Goal: Transaction & Acquisition: Purchase product/service

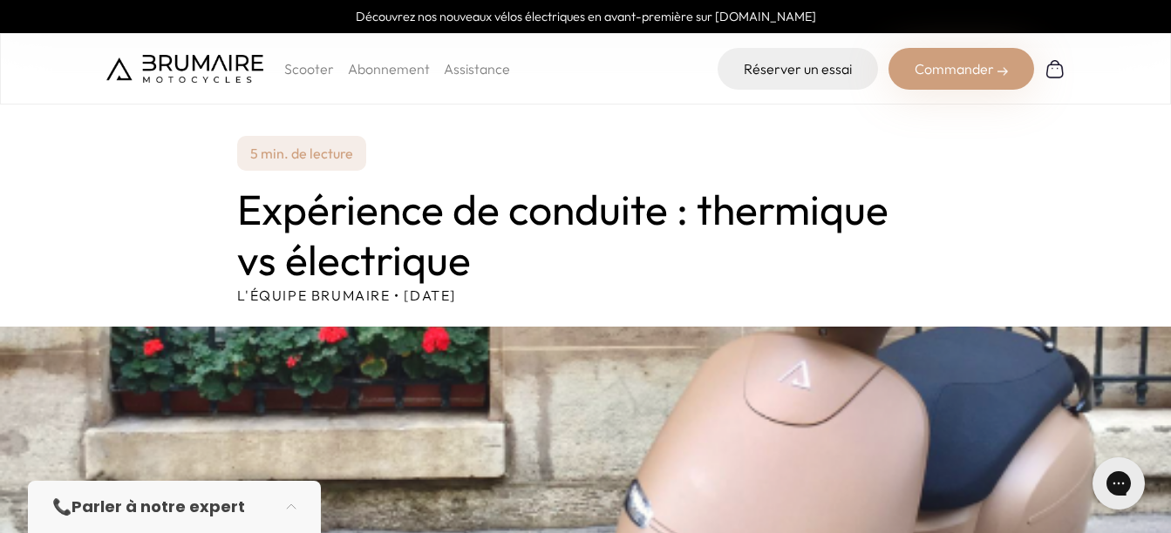
click at [313, 65] on p "Scooter" at bounding box center [309, 68] width 50 height 21
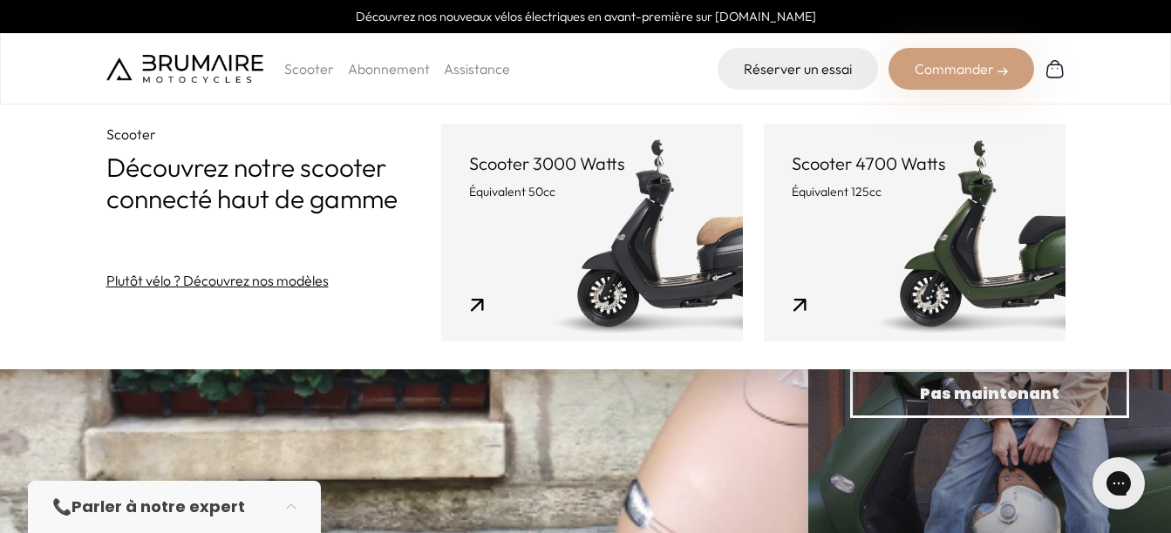
click at [612, 246] on link "Scooter 3000 Watts Équivalent 50cc" at bounding box center [592, 233] width 302 height 218
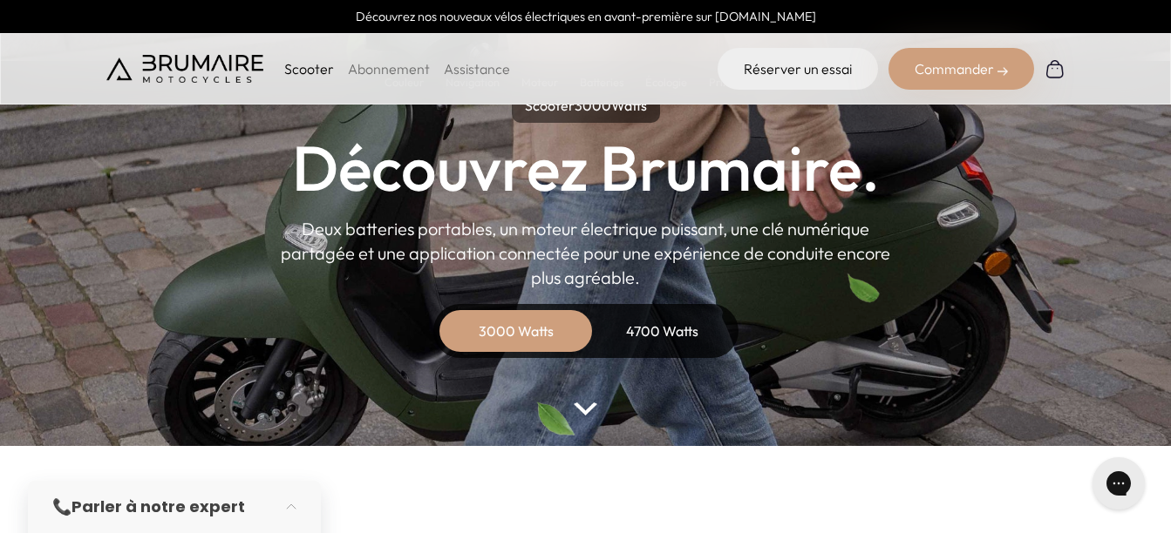
scroll to position [174, 0]
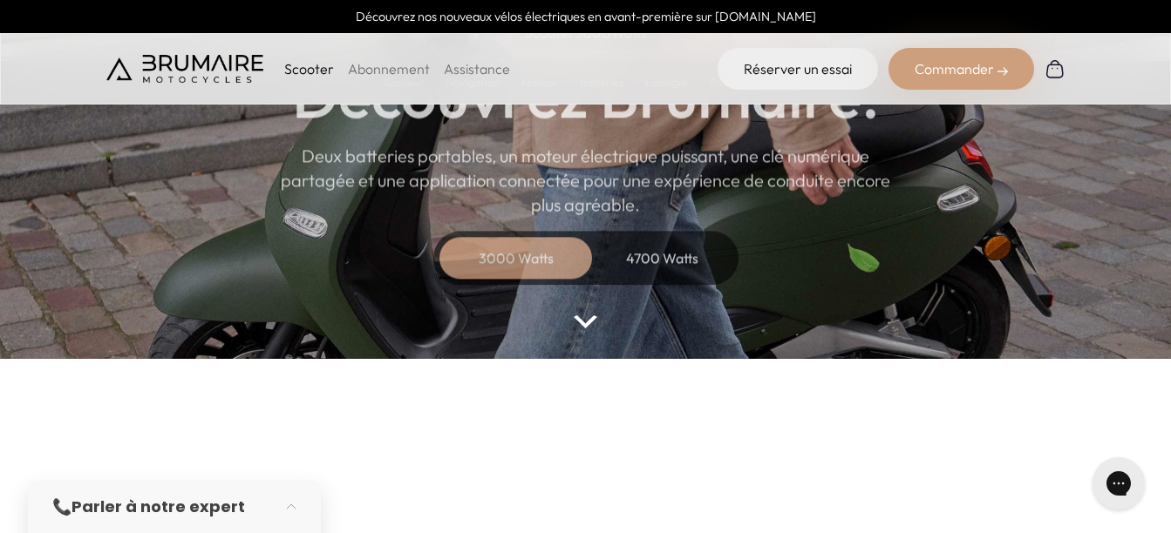
click at [590, 323] on img at bounding box center [585, 322] width 23 height 13
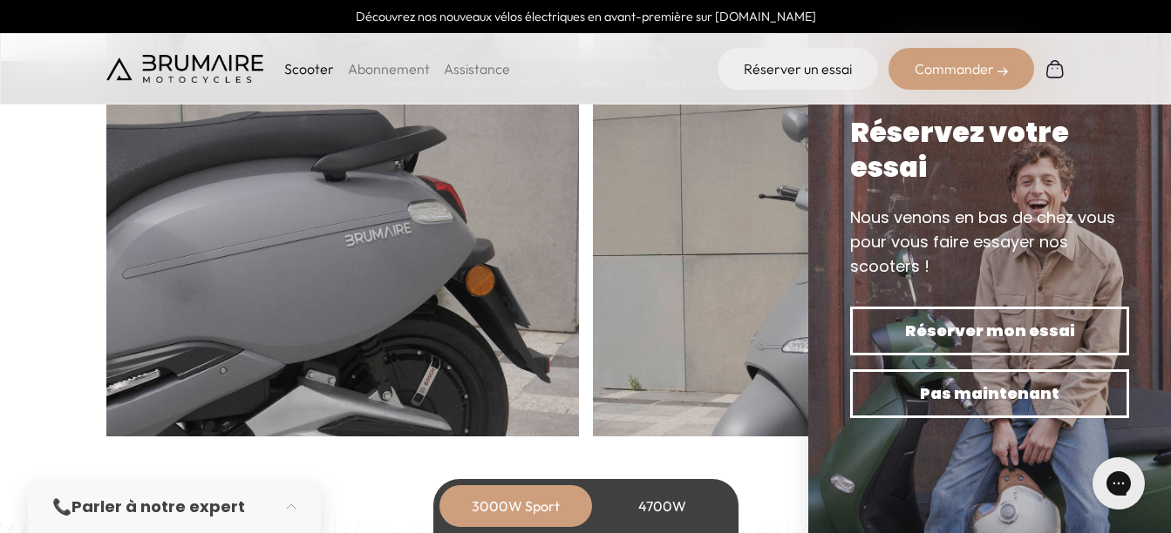
scroll to position [1133, 0]
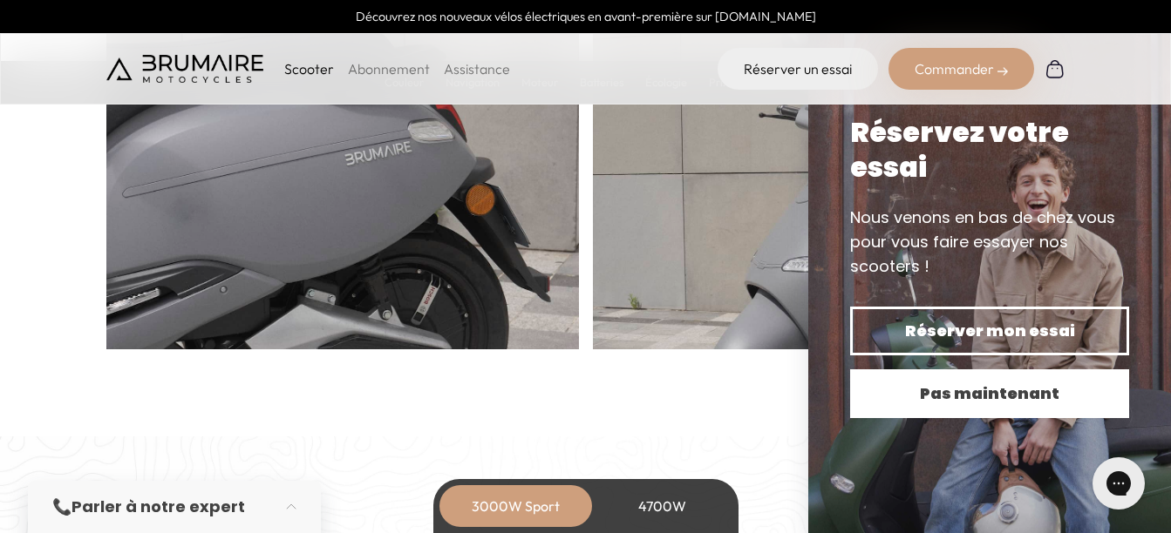
click at [1007, 394] on span "Pas maintenant" at bounding box center [989, 394] width 218 height 24
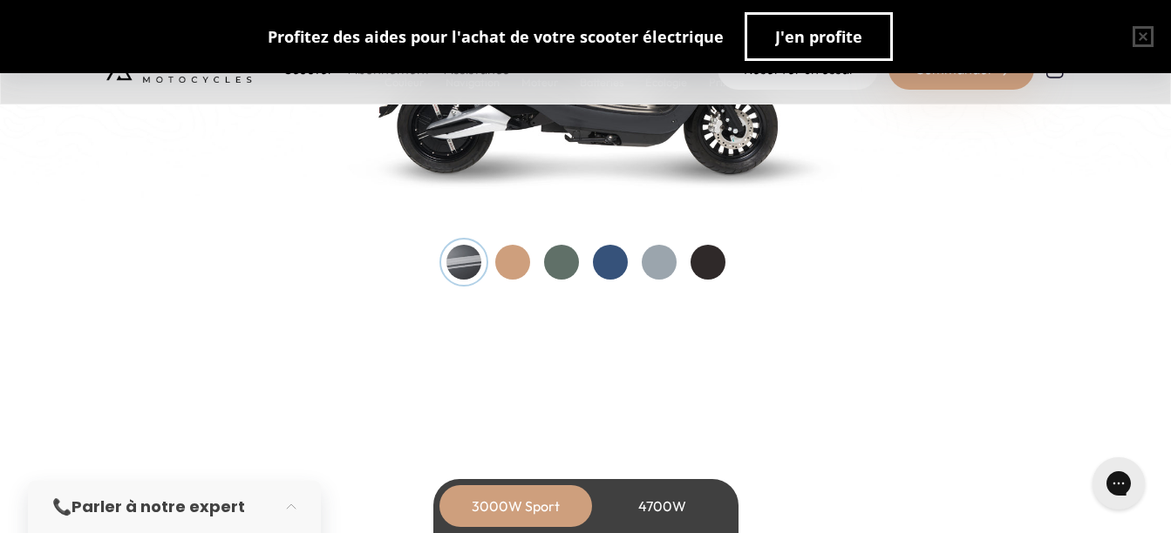
scroll to position [1918, 0]
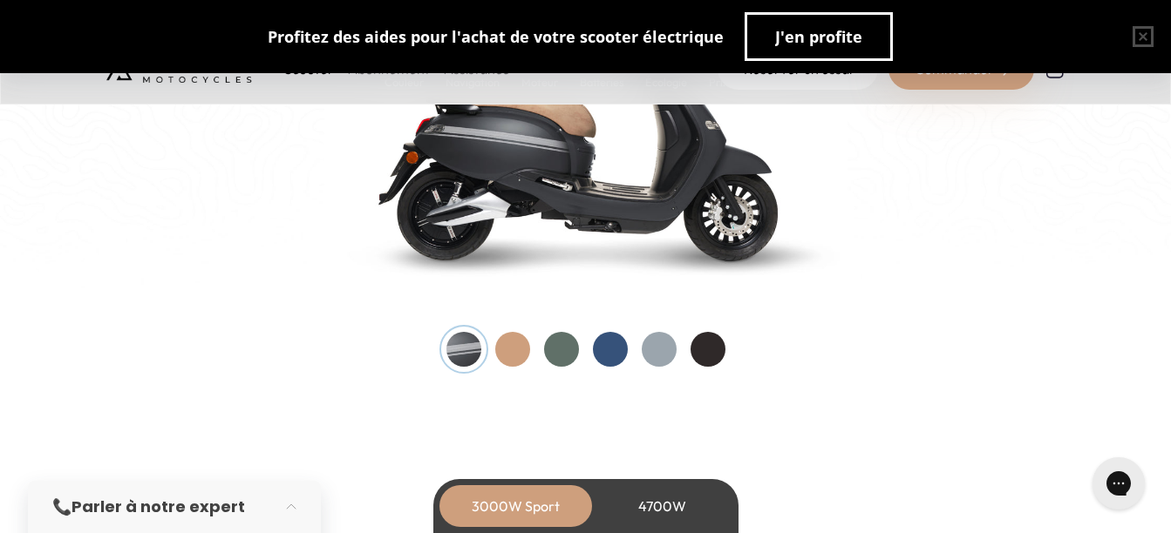
click at [648, 339] on div at bounding box center [659, 349] width 35 height 35
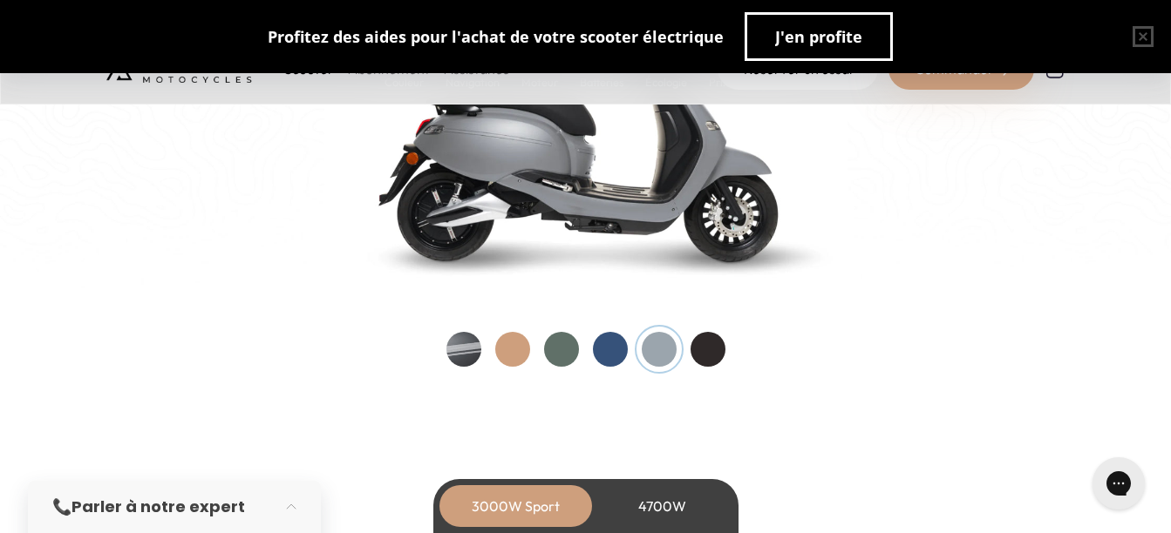
scroll to position [1830, 0]
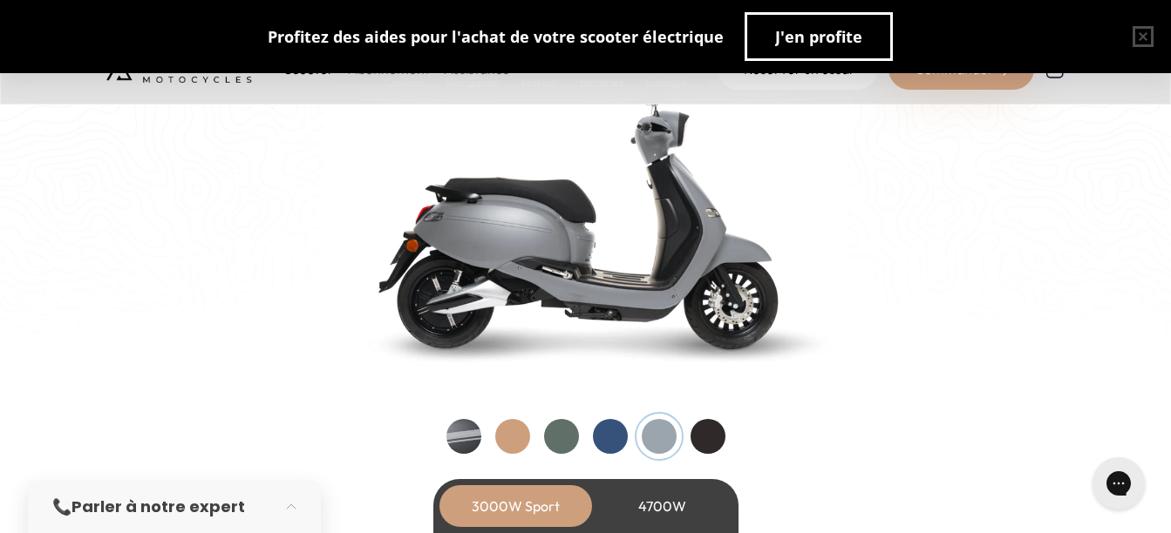
click at [599, 442] on div at bounding box center [610, 436] width 35 height 35
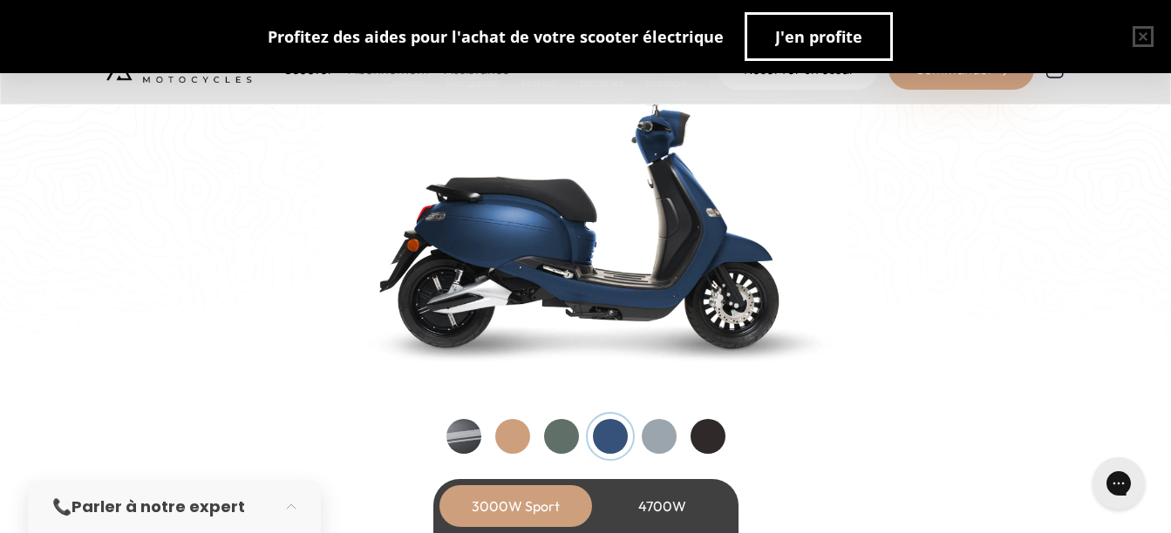
click at [560, 431] on div at bounding box center [561, 436] width 35 height 35
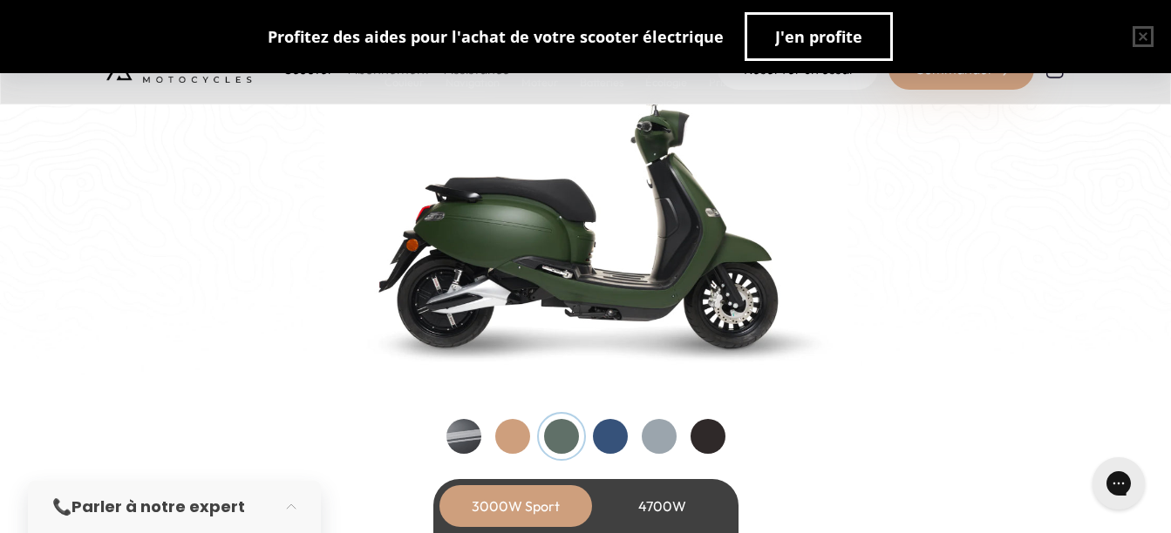
click at [703, 433] on div at bounding box center [707, 436] width 35 height 35
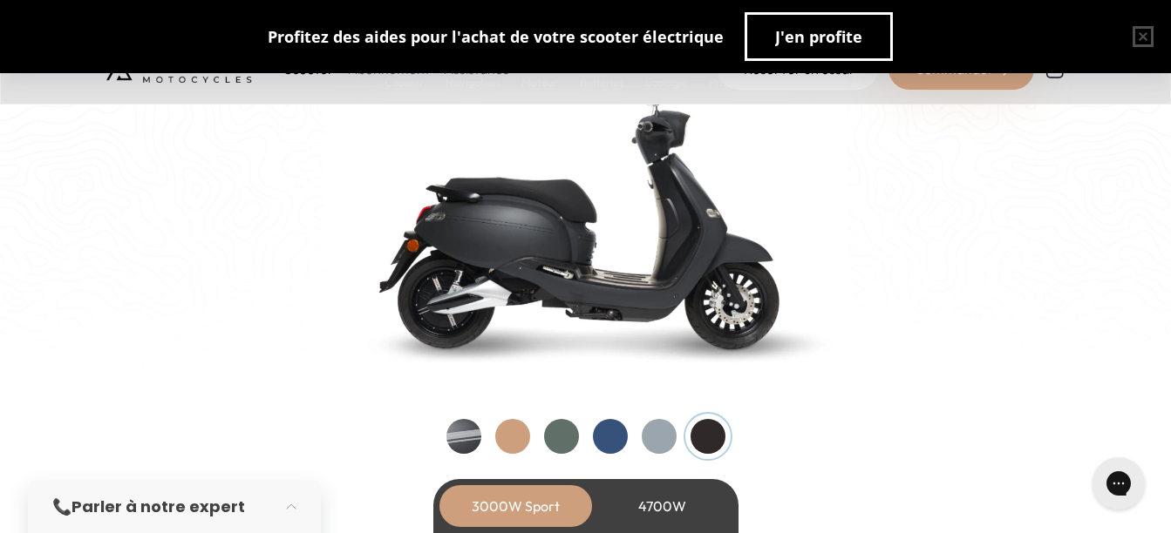
click at [662, 437] on div at bounding box center [659, 436] width 35 height 35
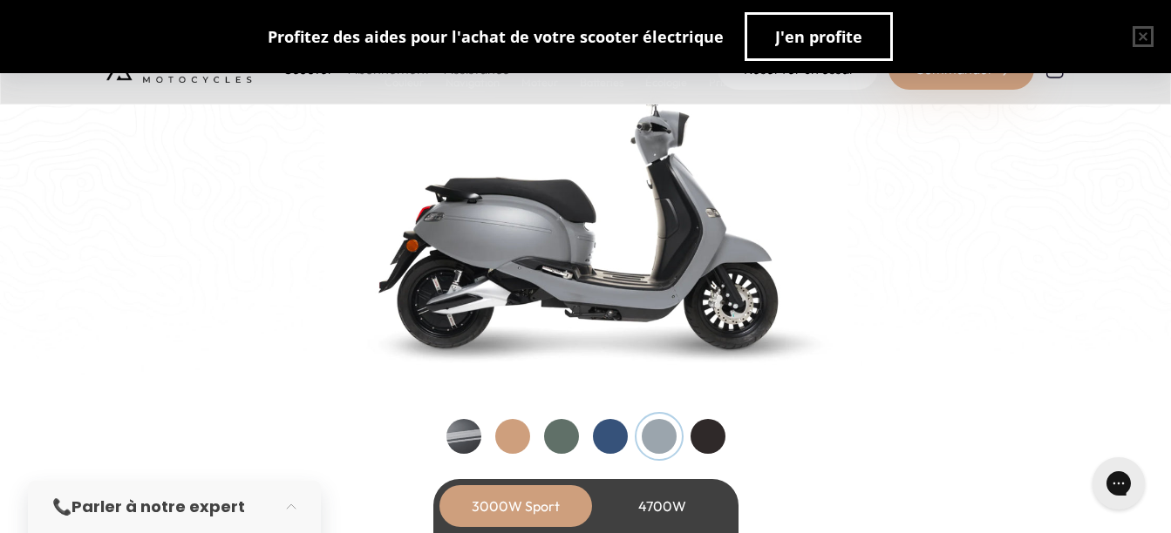
click at [536, 435] on div at bounding box center [585, 436] width 279 height 35
click at [524, 437] on div at bounding box center [512, 436] width 35 height 35
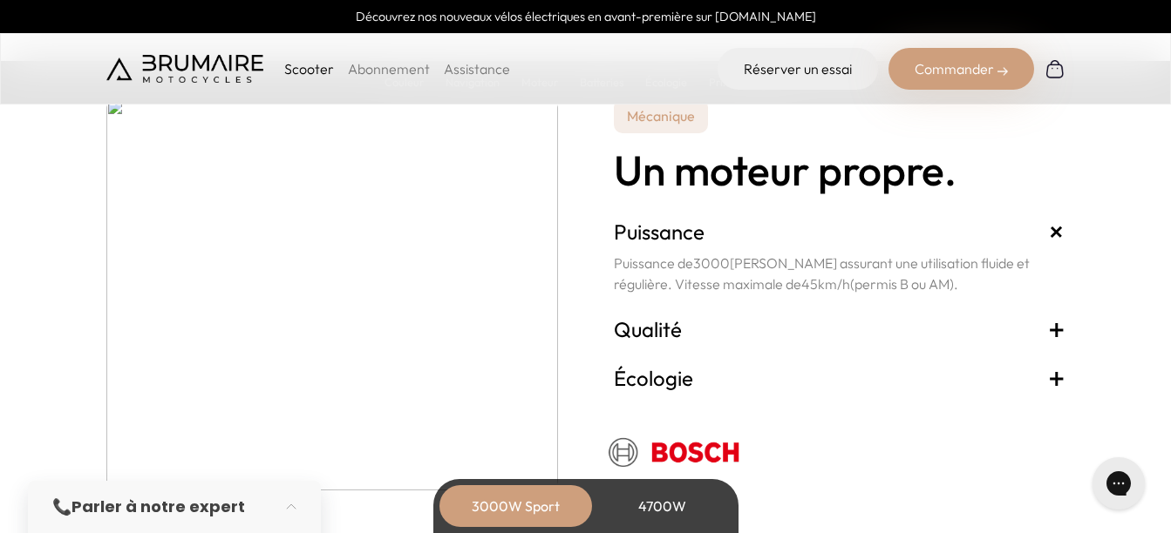
scroll to position [2964, 0]
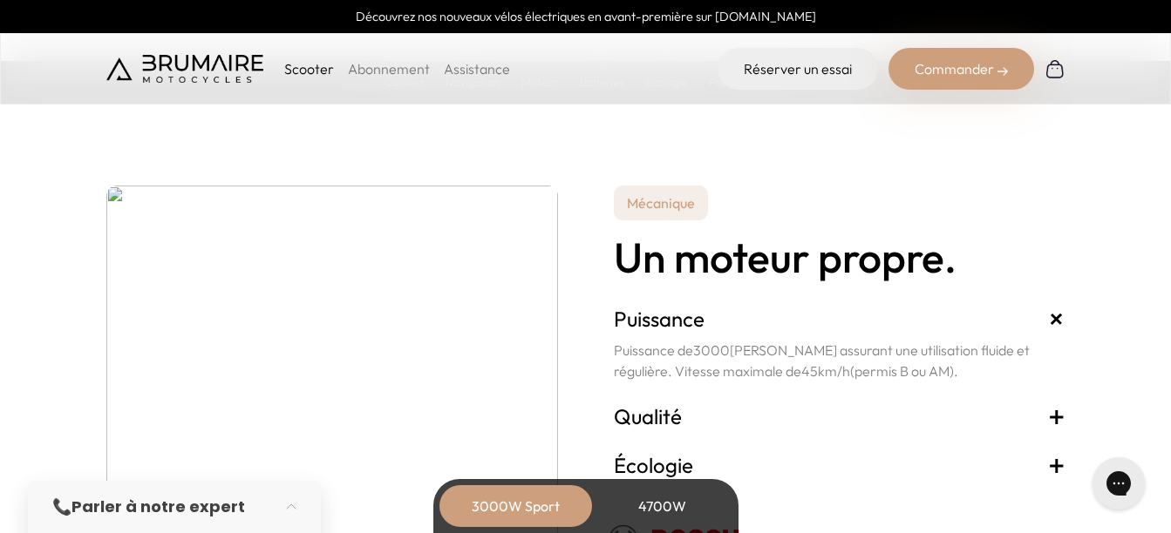
click at [1049, 320] on span "+" at bounding box center [1056, 319] width 32 height 32
click at [1055, 415] on span "+" at bounding box center [1056, 417] width 17 height 28
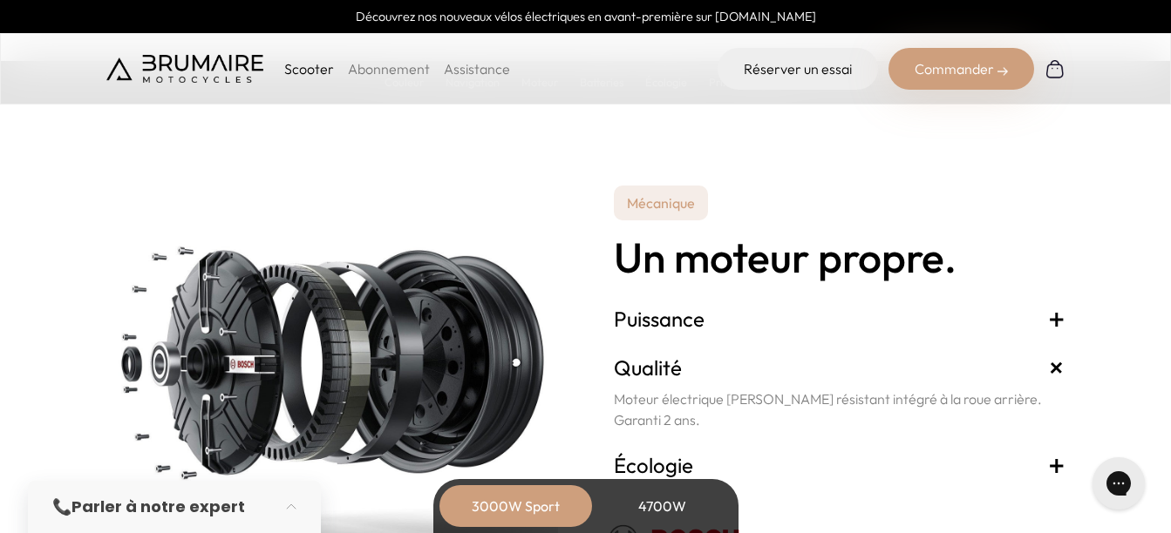
scroll to position [3051, 0]
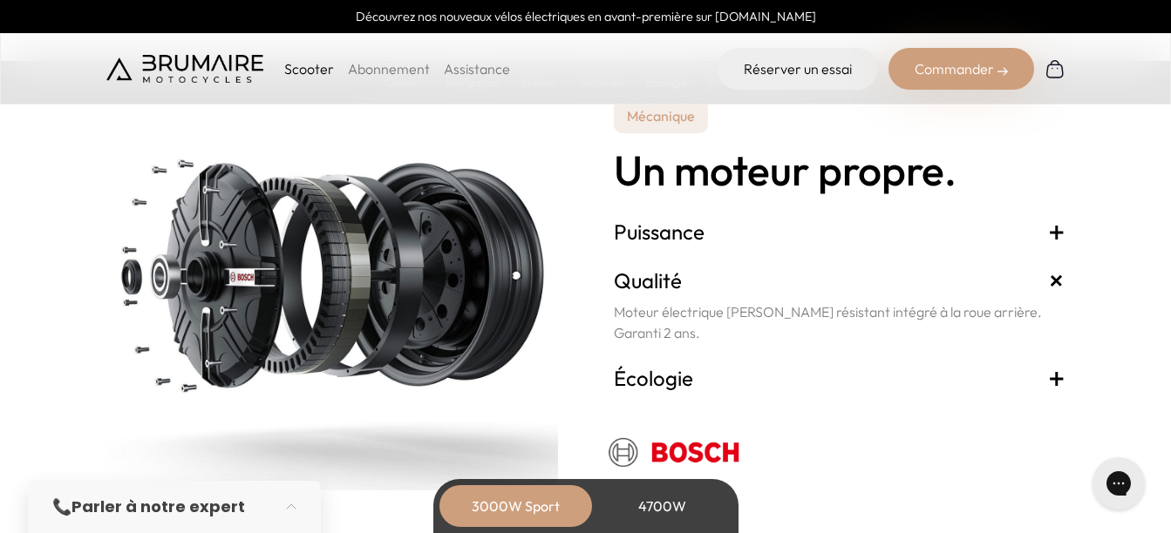
click at [1057, 376] on span "+" at bounding box center [1056, 378] width 17 height 28
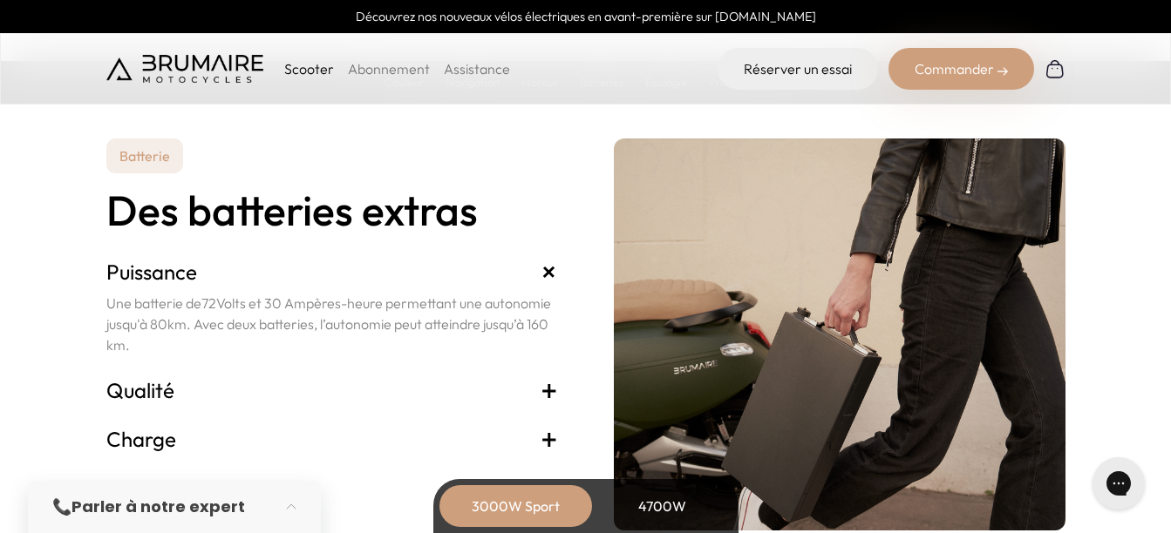
scroll to position [3661, 0]
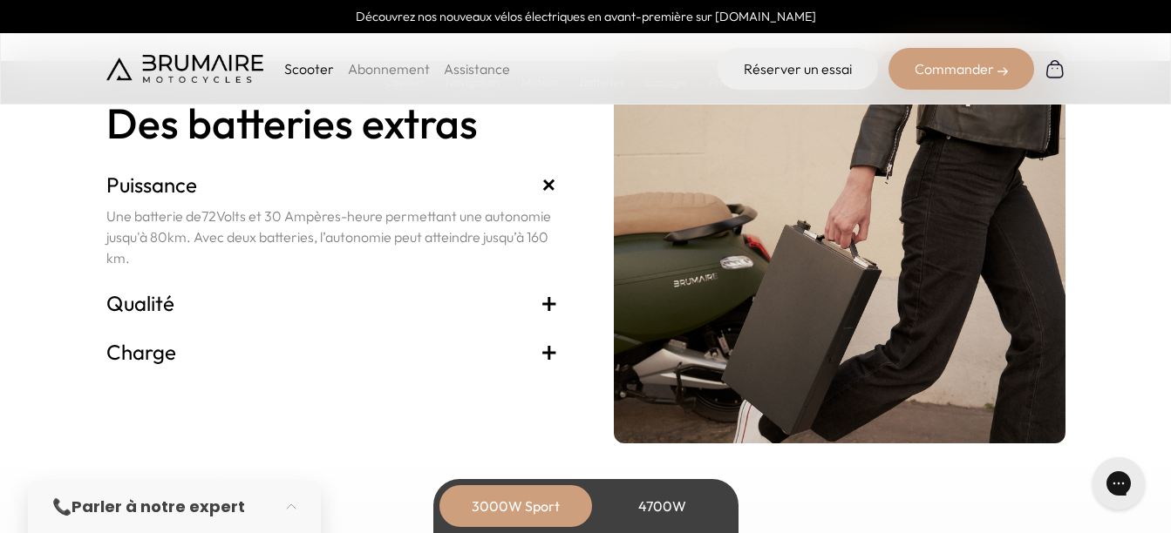
click at [552, 304] on span "+" at bounding box center [548, 303] width 17 height 28
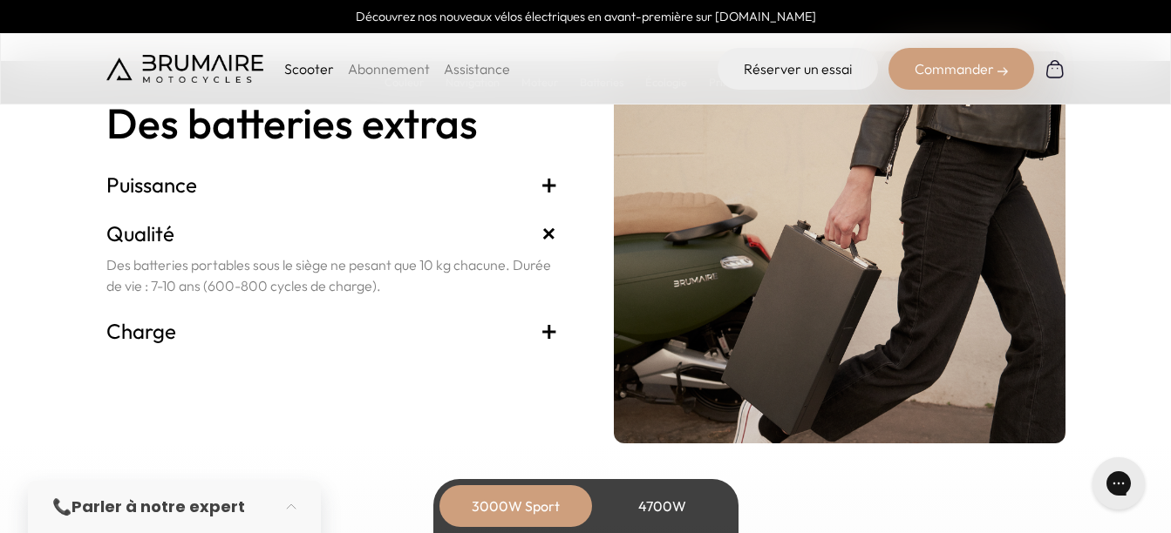
click at [554, 324] on span "+" at bounding box center [548, 331] width 17 height 28
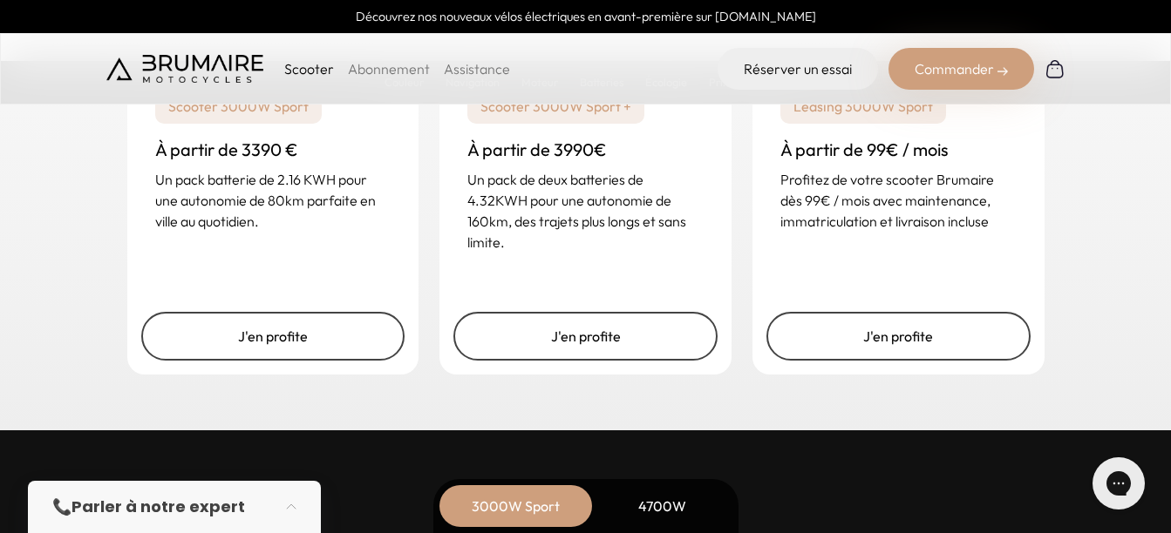
scroll to position [4445, 0]
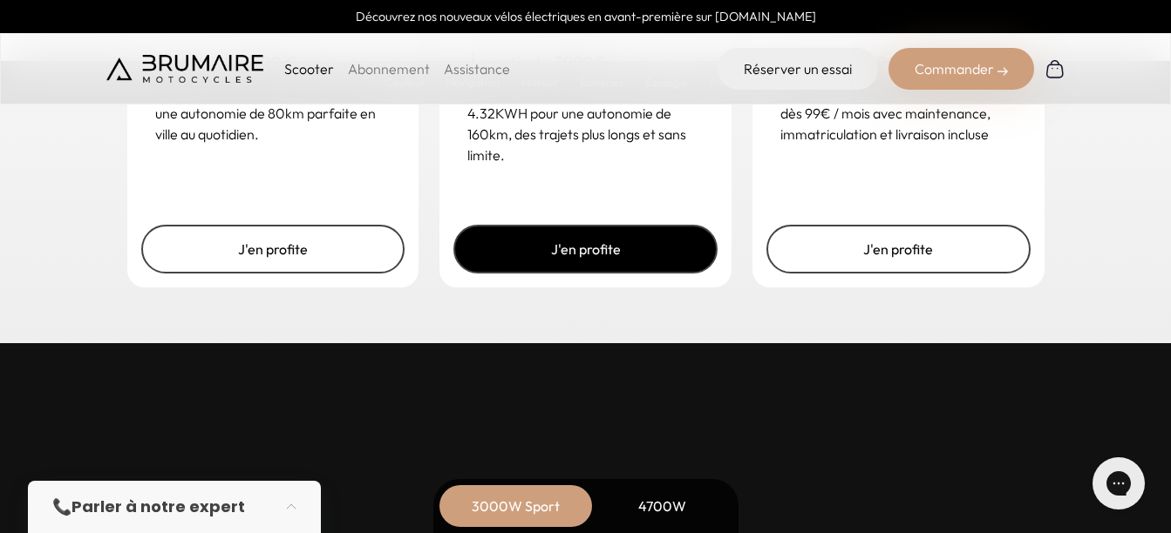
click at [614, 254] on link "J'en profite" at bounding box center [585, 249] width 264 height 49
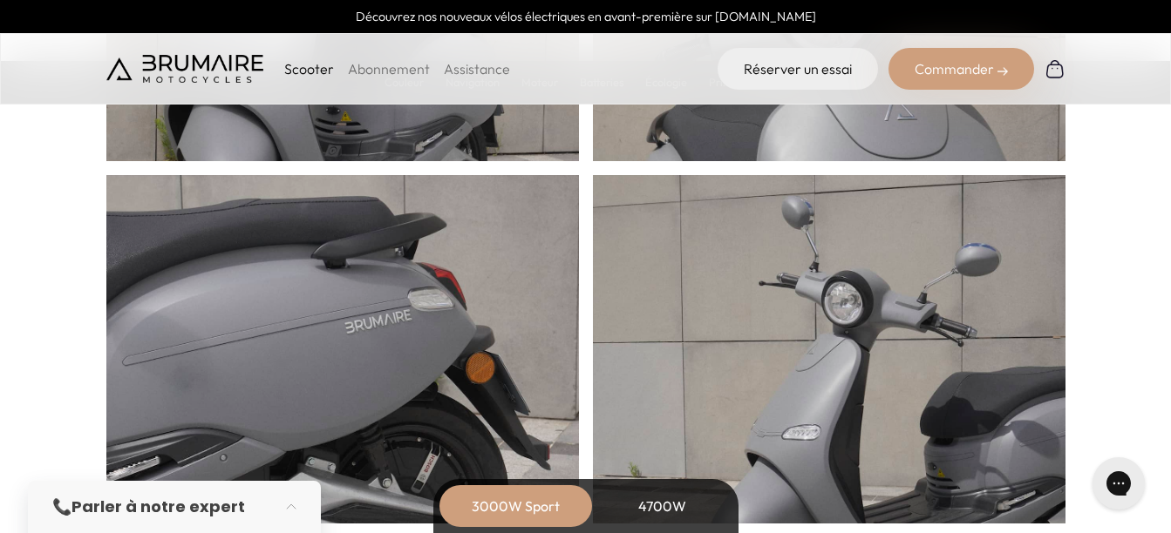
scroll to position [1046, 0]
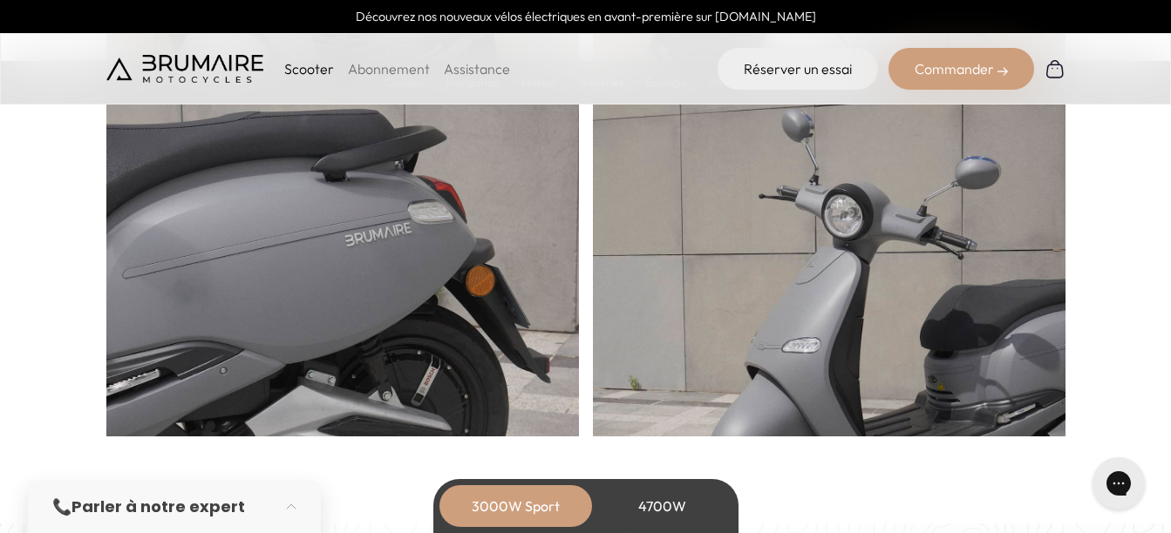
click at [652, 511] on div "4700W" at bounding box center [662, 506] width 139 height 42
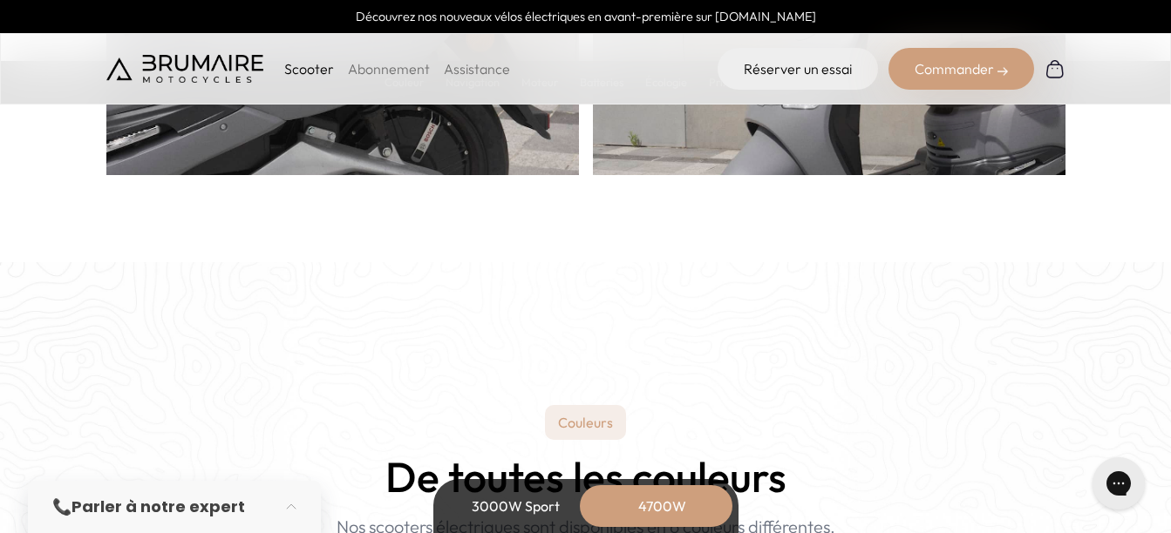
scroll to position [1395, 0]
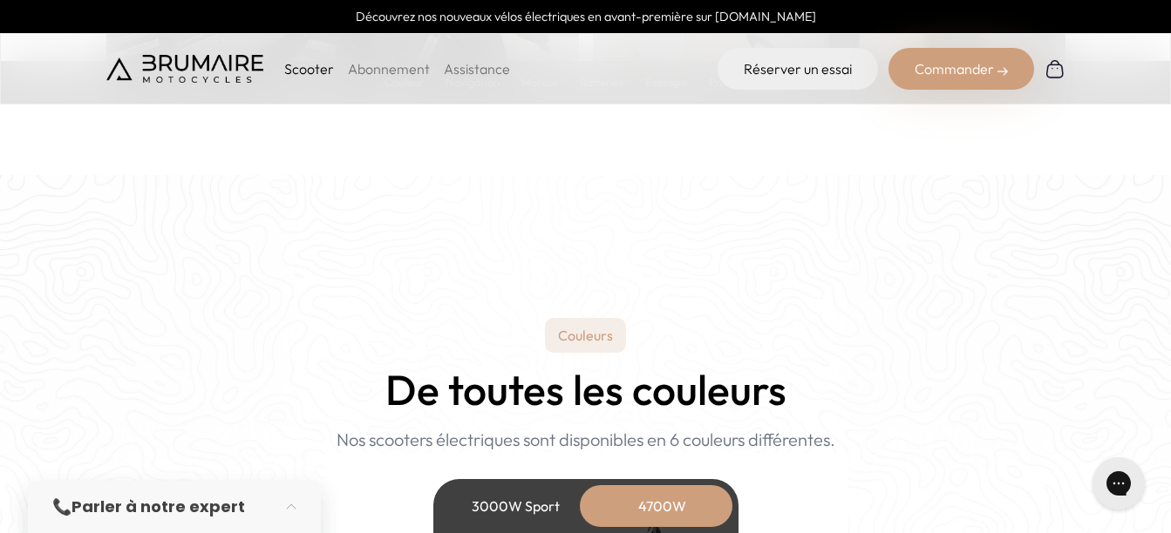
click at [535, 504] on div "3000W Sport" at bounding box center [515, 506] width 139 height 42
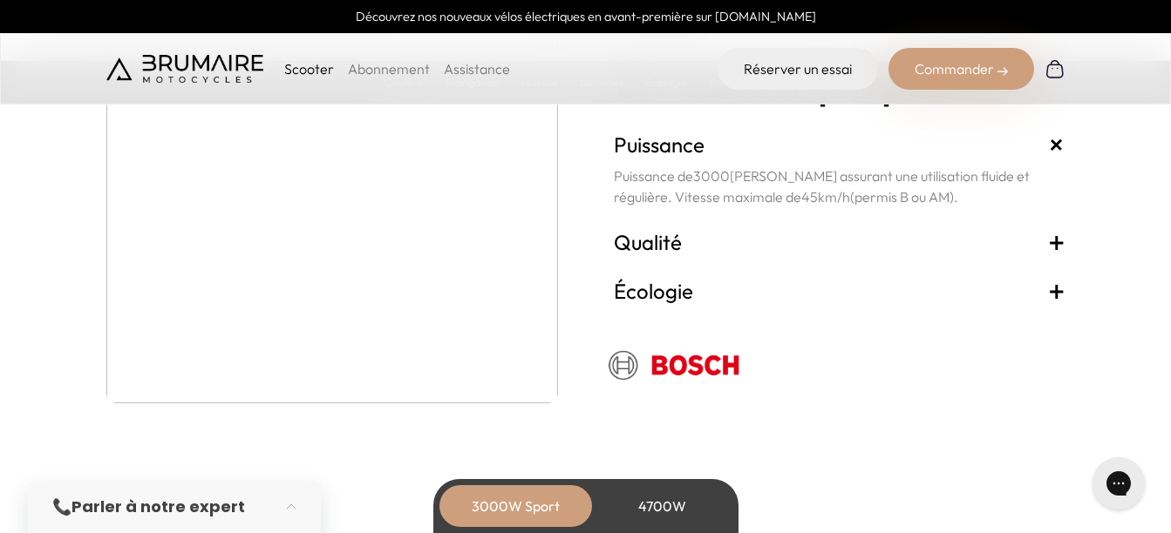
scroll to position [3225, 0]
